Goal: Transaction & Acquisition: Download file/media

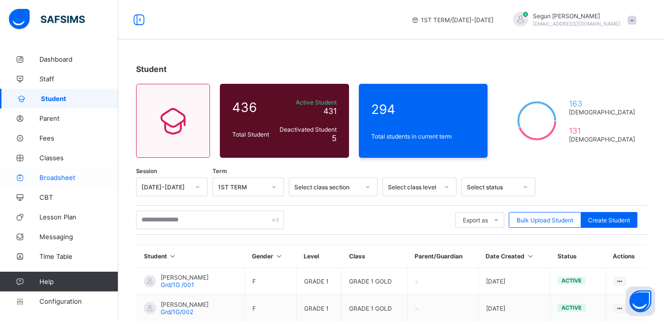
click at [59, 179] on span "Broadsheet" at bounding box center [78, 178] width 79 height 8
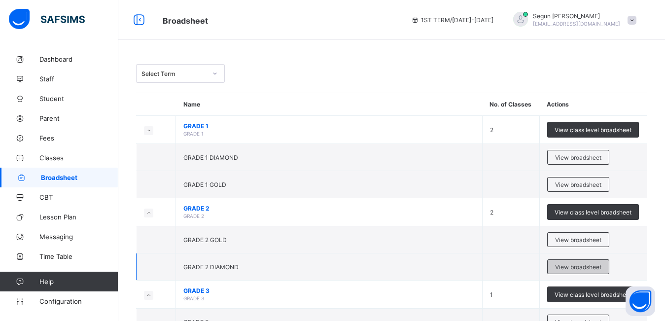
click at [561, 267] on span "View broadsheet" at bounding box center [578, 266] width 46 height 7
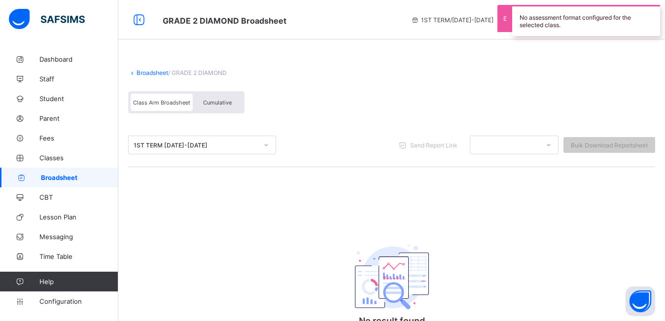
click at [217, 110] on div "Cumulative" at bounding box center [217, 102] width 49 height 17
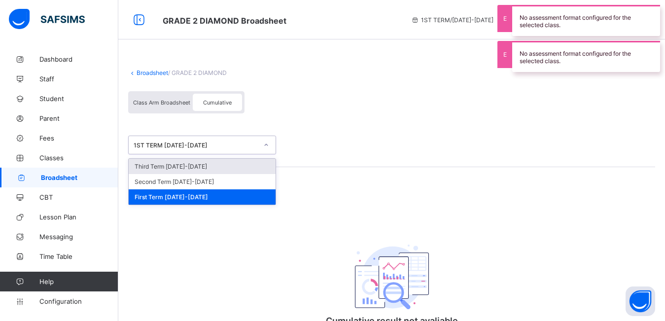
click at [211, 142] on div "1ST TERM 2024-2025" at bounding box center [196, 145] width 124 height 7
click at [206, 166] on div "Third Term 2024-2025" at bounding box center [202, 166] width 147 height 15
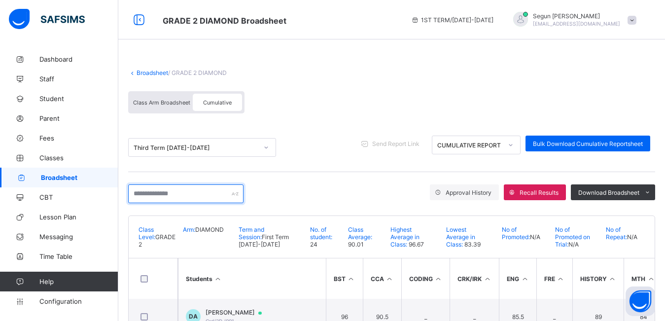
click at [190, 200] on input "text" at bounding box center [185, 193] width 115 height 19
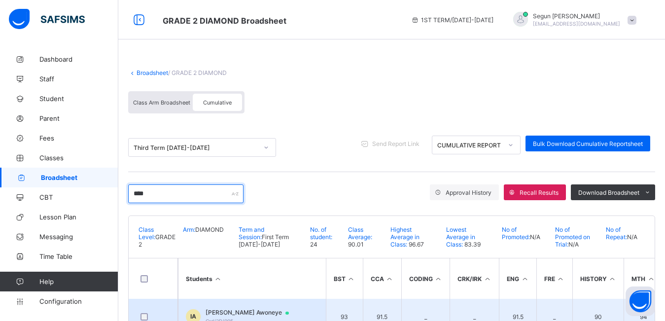
type input "****"
click at [230, 308] on td "IA Isreal Awoneye Grd/2D/005" at bounding box center [252, 317] width 148 height 36
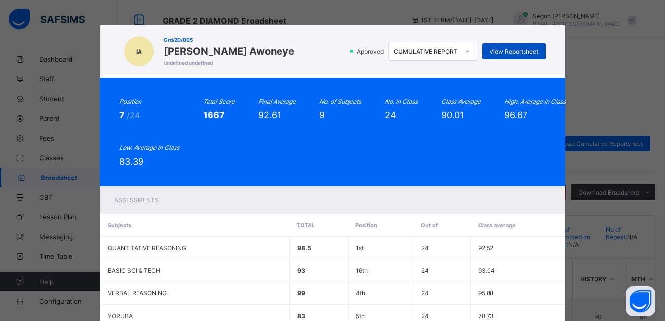
click at [500, 52] on span "View Reportsheet" at bounding box center [514, 51] width 49 height 7
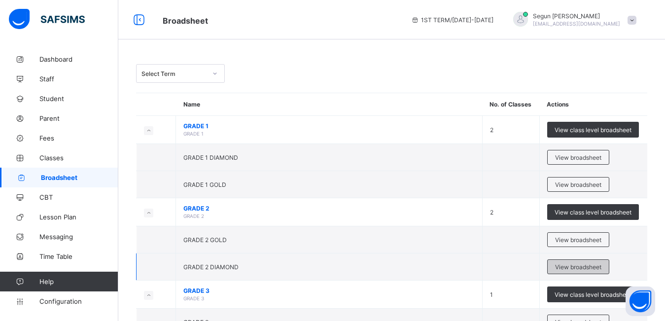
click at [574, 266] on span "View broadsheet" at bounding box center [578, 266] width 46 height 7
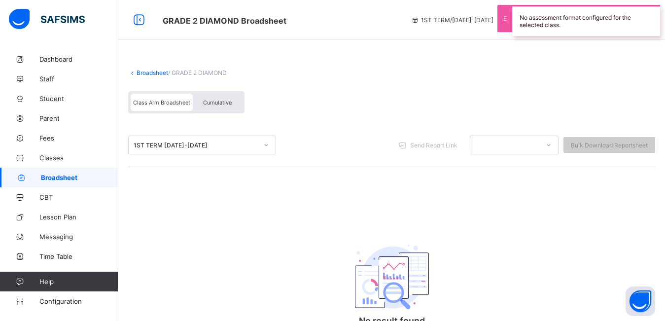
click at [222, 107] on div "Cumulative" at bounding box center [217, 102] width 49 height 17
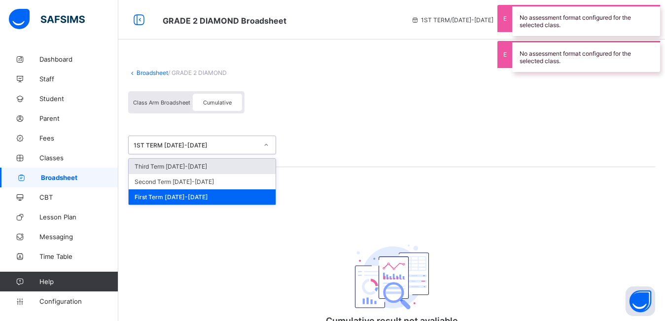
click at [210, 147] on div "1ST TERM 2024-2025" at bounding box center [196, 145] width 124 height 7
click at [210, 165] on div "Third Term 2024-2025" at bounding box center [202, 166] width 147 height 15
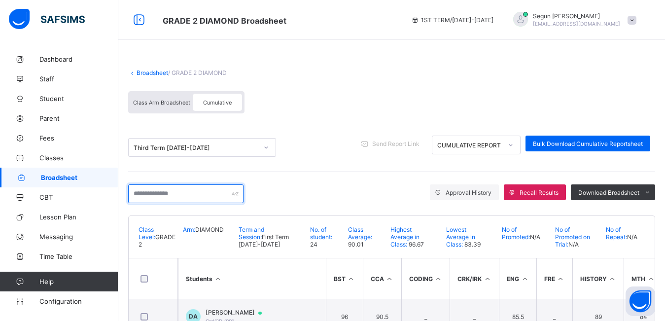
click at [182, 197] on input "text" at bounding box center [185, 193] width 115 height 19
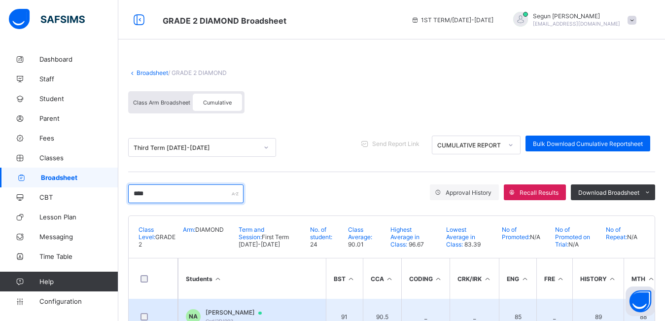
type input "****"
click at [212, 317] on div "Nifemi Aluko Grd/2D/003" at bounding box center [239, 316] width 66 height 15
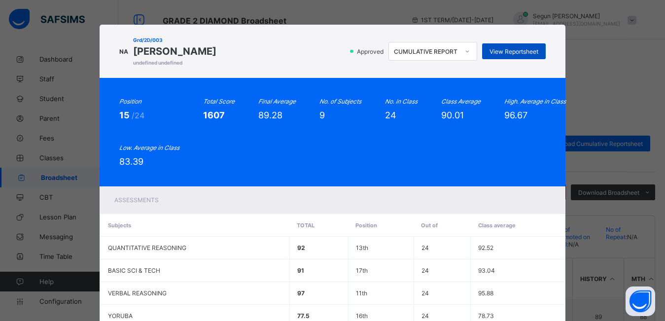
click at [501, 52] on span "View Reportsheet" at bounding box center [514, 51] width 49 height 7
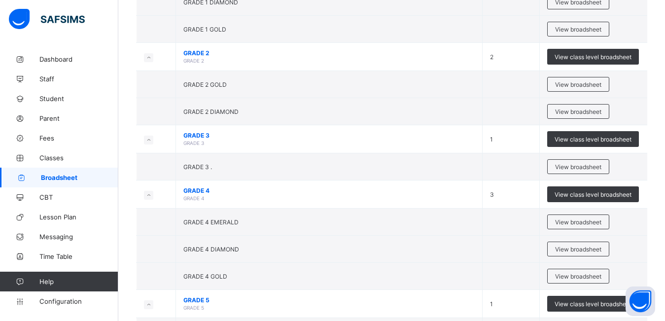
scroll to position [166, 0]
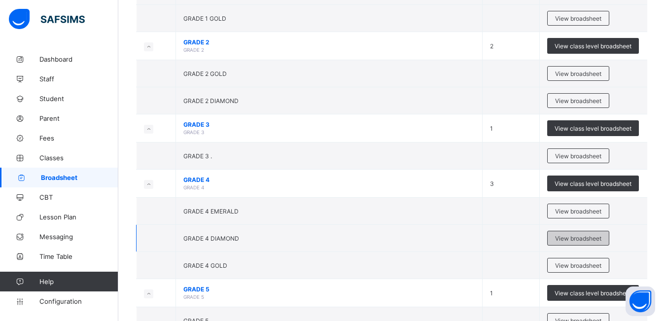
click at [580, 234] on div "View broadsheet" at bounding box center [579, 238] width 62 height 15
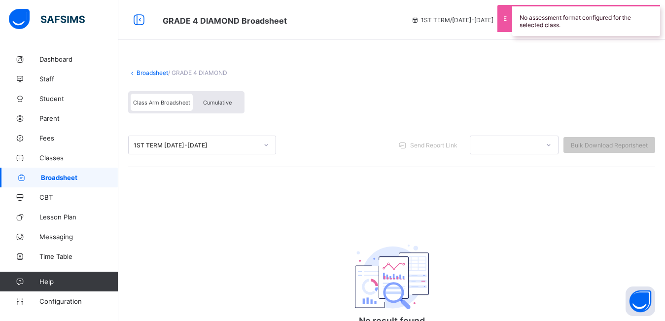
click at [220, 105] on span "Cumulative" at bounding box center [217, 102] width 29 height 7
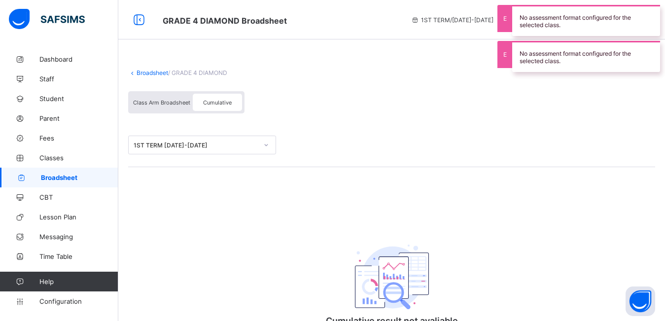
click at [211, 154] on div "1ST TERM 2024-2025" at bounding box center [391, 145] width 527 height 44
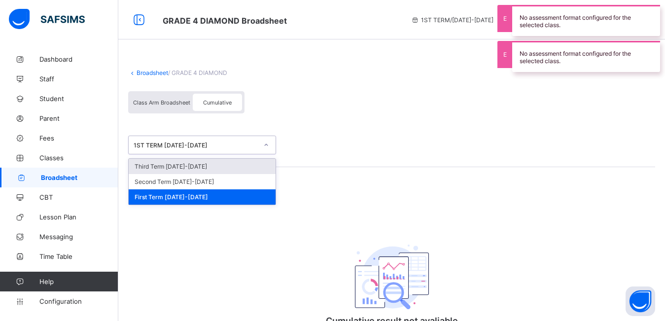
click at [202, 152] on div "1ST TERM 2024-2025" at bounding box center [202, 145] width 148 height 19
click at [196, 164] on div "Third Term 2024-2025" at bounding box center [202, 166] width 147 height 15
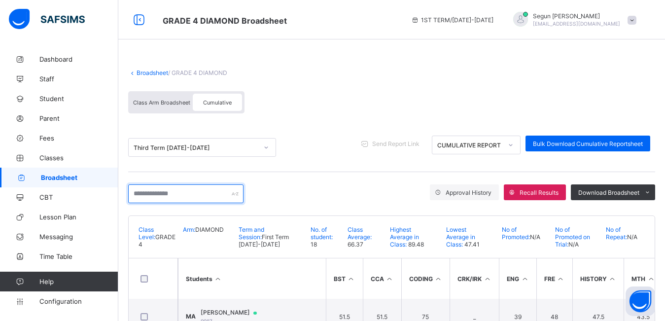
click at [176, 198] on input "text" at bounding box center [185, 193] width 115 height 19
type input "*"
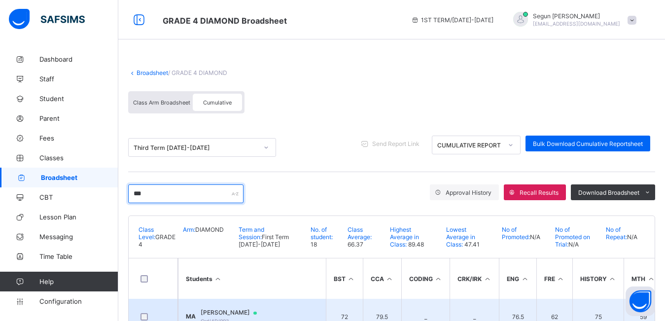
type input "***"
click at [245, 313] on span "Michael Awoneye" at bounding box center [234, 313] width 66 height 8
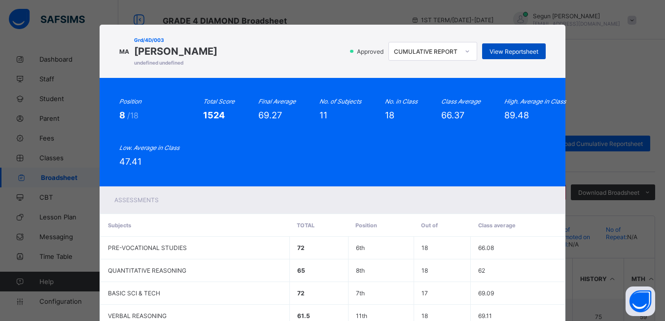
click at [504, 49] on span "View Reportsheet" at bounding box center [514, 51] width 49 height 7
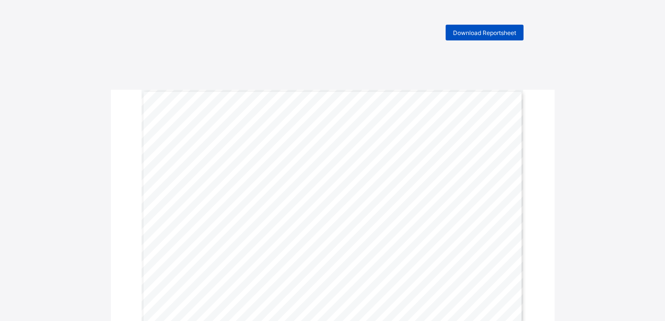
click at [473, 38] on div "Download Reportsheet" at bounding box center [485, 33] width 78 height 16
click at [488, 37] on div "Download Reportsheet" at bounding box center [485, 33] width 78 height 16
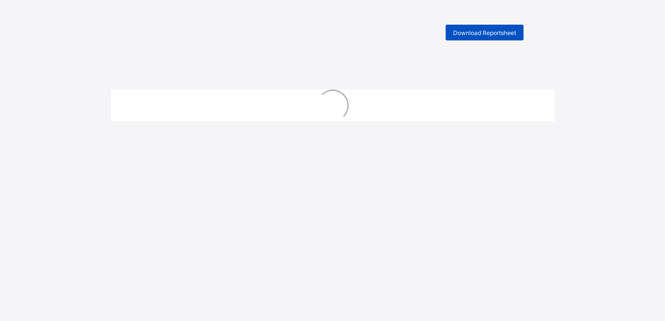
click at [494, 33] on span "Download Reportsheet" at bounding box center [484, 32] width 63 height 7
